Goal: Find specific page/section: Find specific page/section

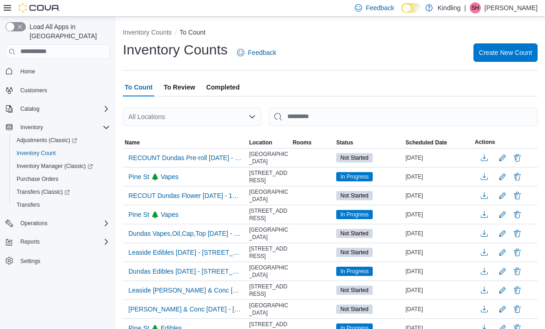
click at [7, 16] on div at bounding box center [32, 8] width 56 height 16
click at [46, 137] on span "Adjustments (Classic)" at bounding box center [47, 140] width 61 height 7
